Goal: Information Seeking & Learning: Check status

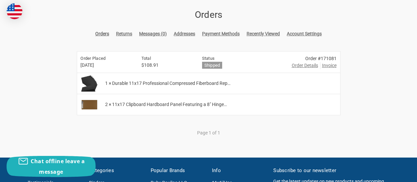
click at [307, 66] on span "Order Details" at bounding box center [305, 65] width 26 height 7
